Goal: Answer question/provide support

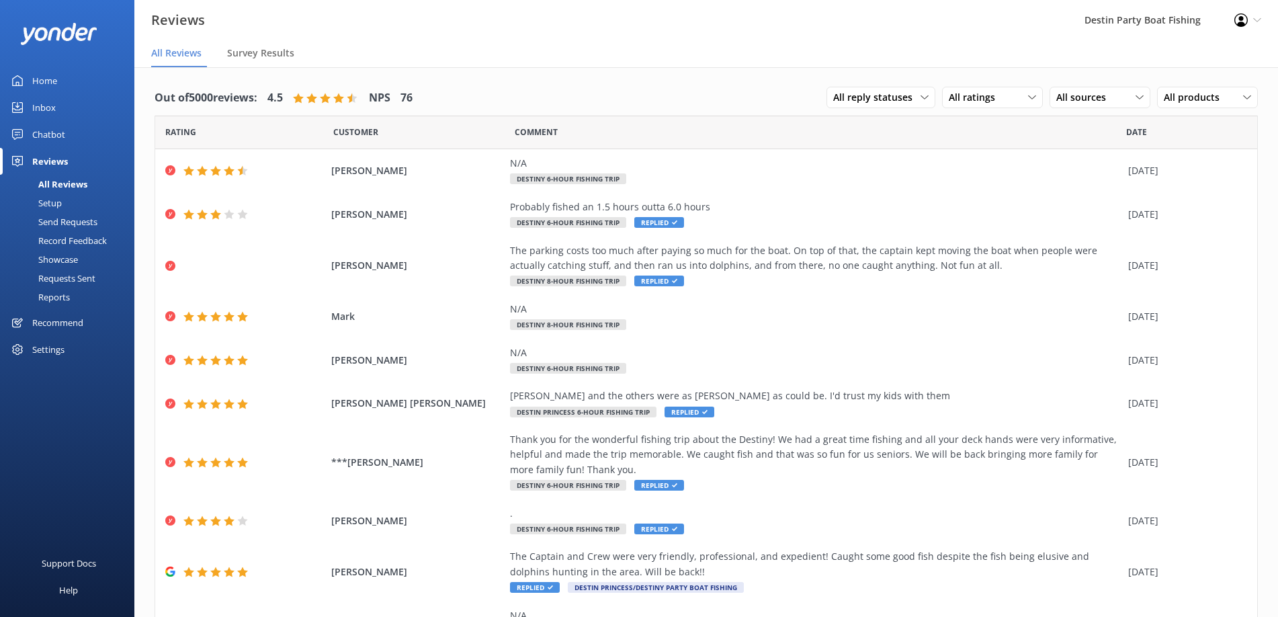
click at [38, 108] on div "Inbox" at bounding box center [44, 107] width 24 height 27
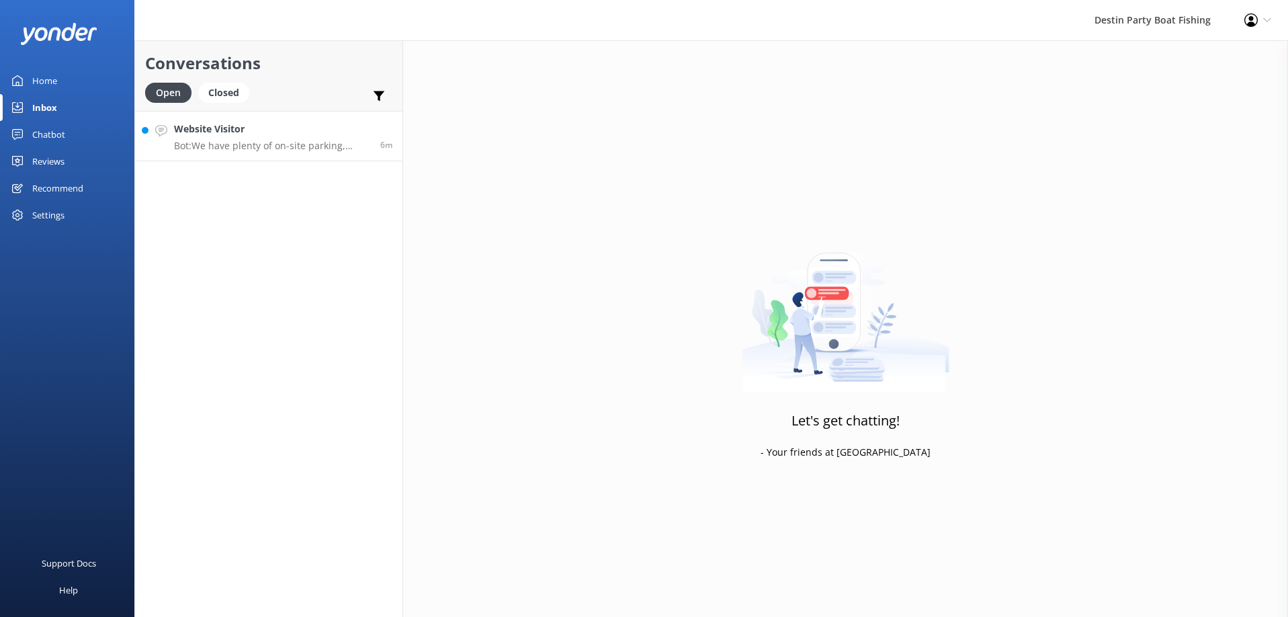
click at [251, 140] on p "Bot: We have plenty of on-site parking, managed by Premium Parking. The cost is…" at bounding box center [272, 146] width 196 height 12
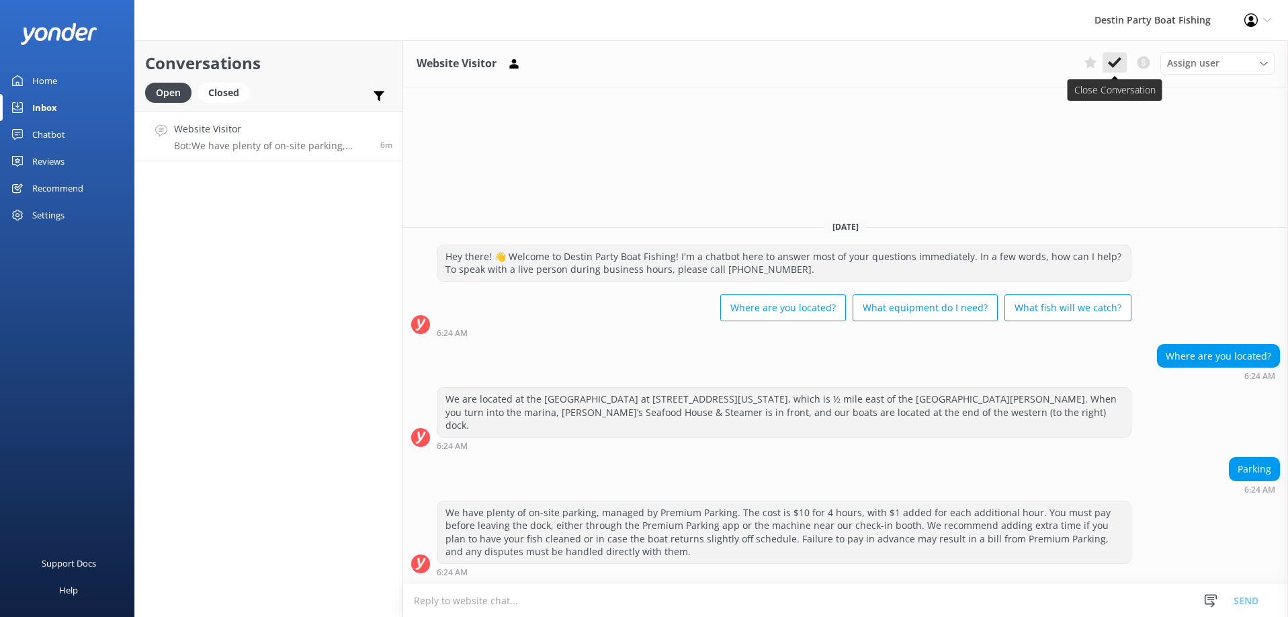
click at [1113, 65] on use at bounding box center [1114, 62] width 13 height 11
